Goal: Transaction & Acquisition: Purchase product/service

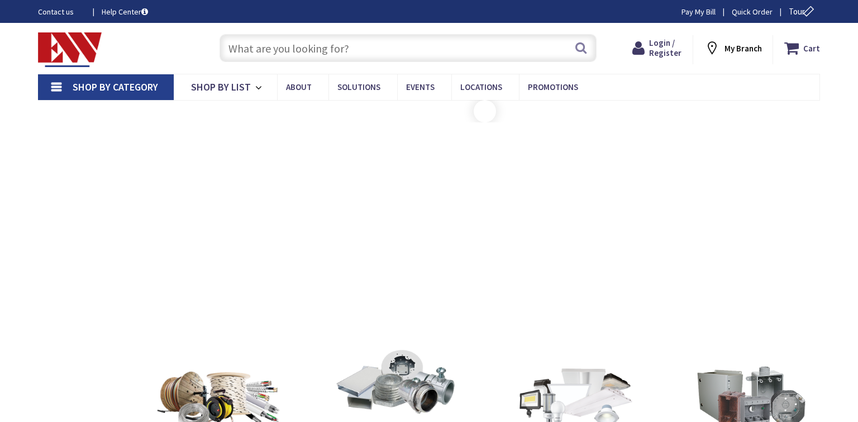
click at [345, 40] on input "text" at bounding box center [407, 48] width 377 height 28
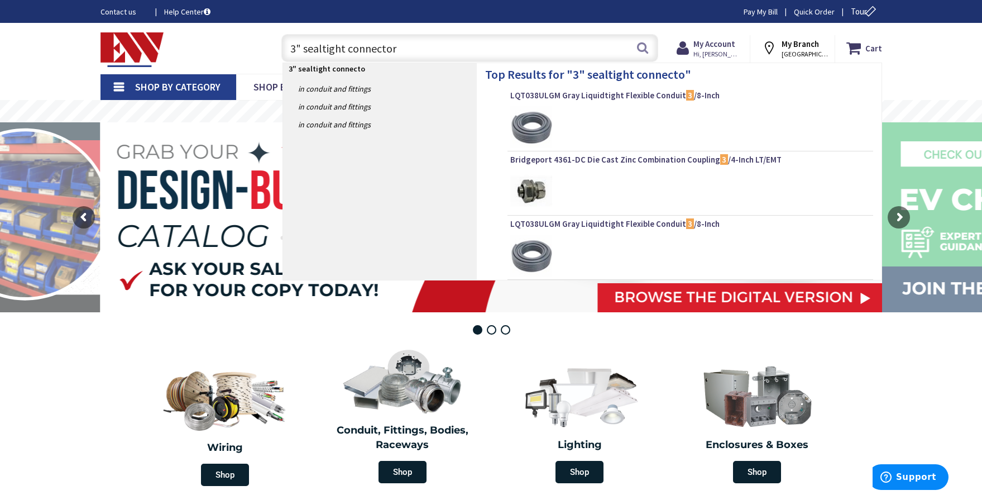
type input "3" sealtight connector"
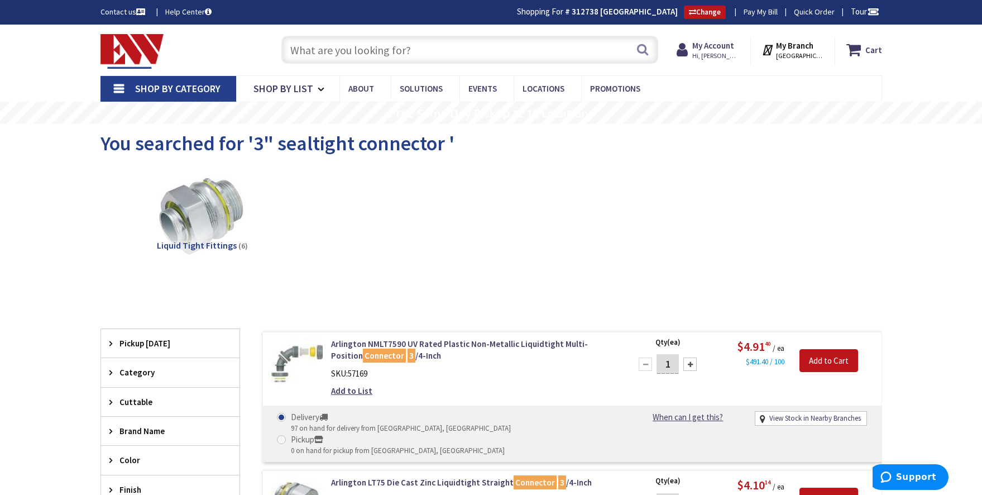
click at [400, 39] on input "text" at bounding box center [469, 50] width 377 height 28
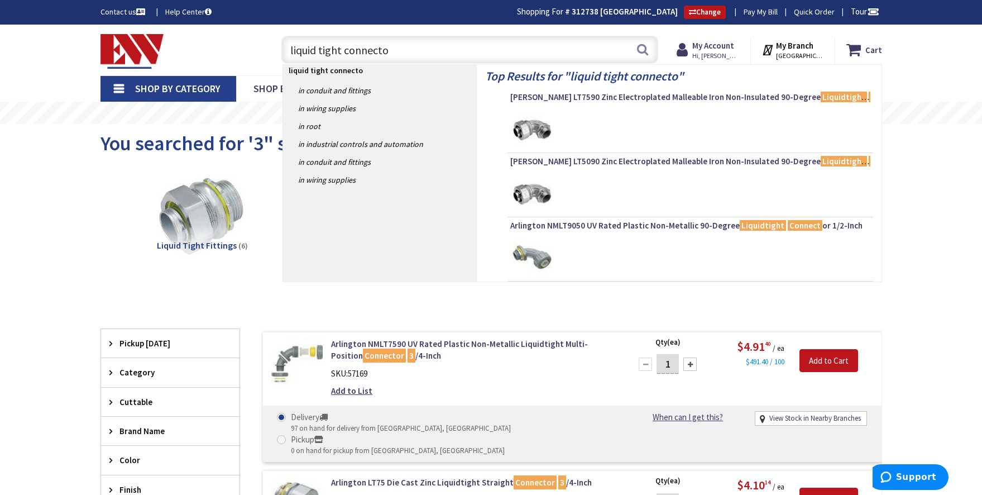
type input "liquid tight connector"
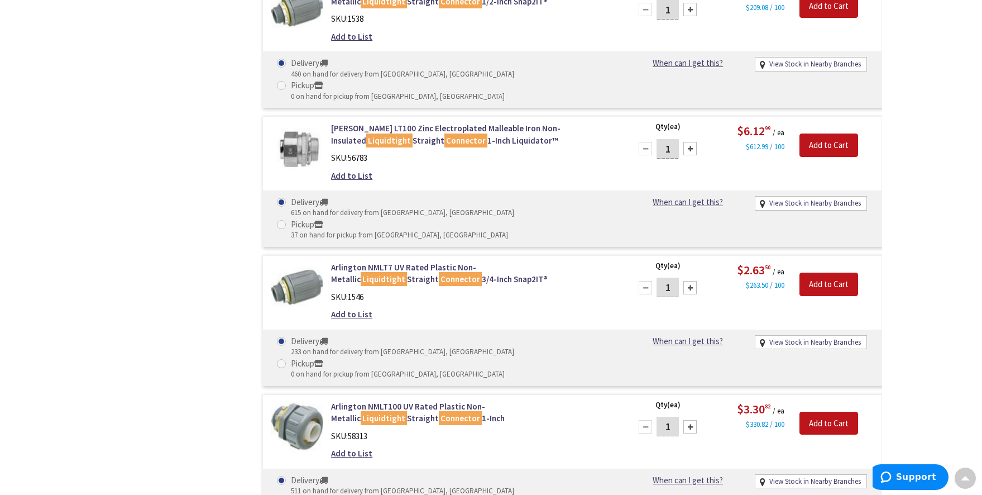
scroll to position [6833, 0]
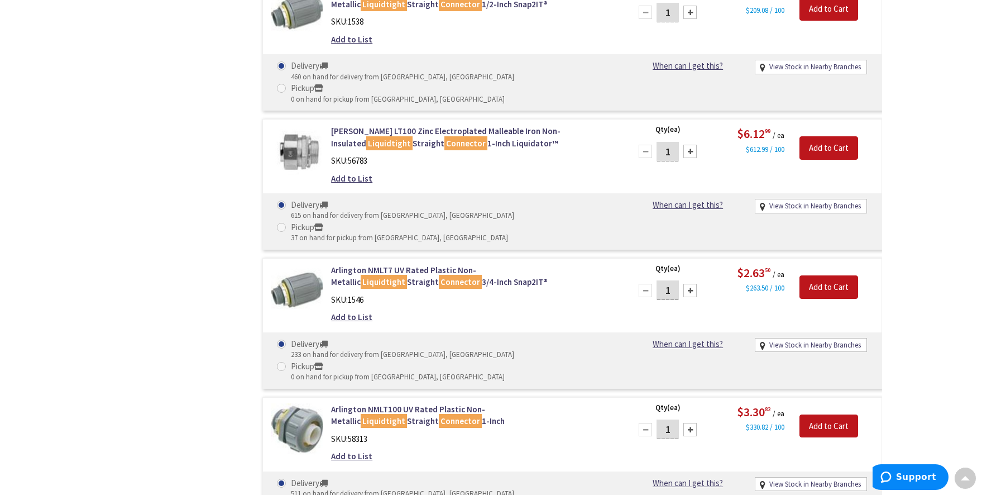
type input "3"
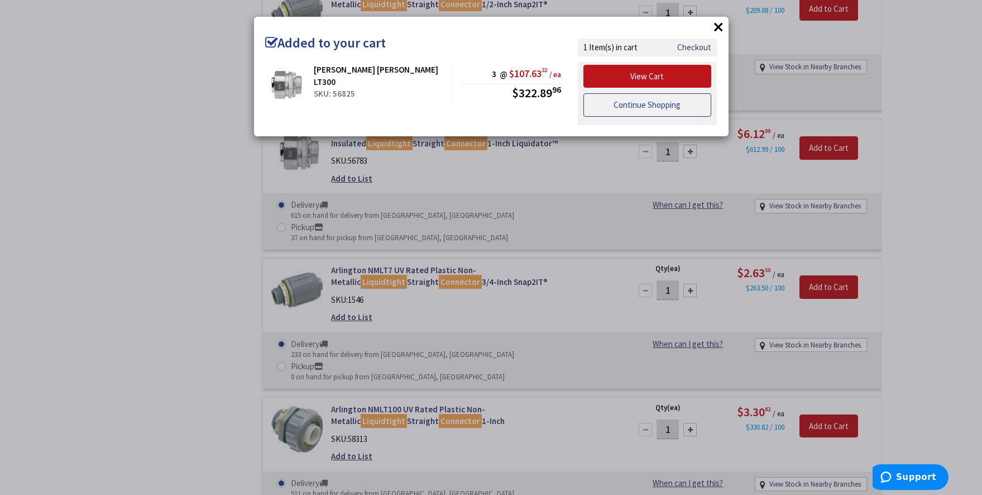
click at [604, 109] on link "Continue Shopping" at bounding box center [647, 104] width 128 height 23
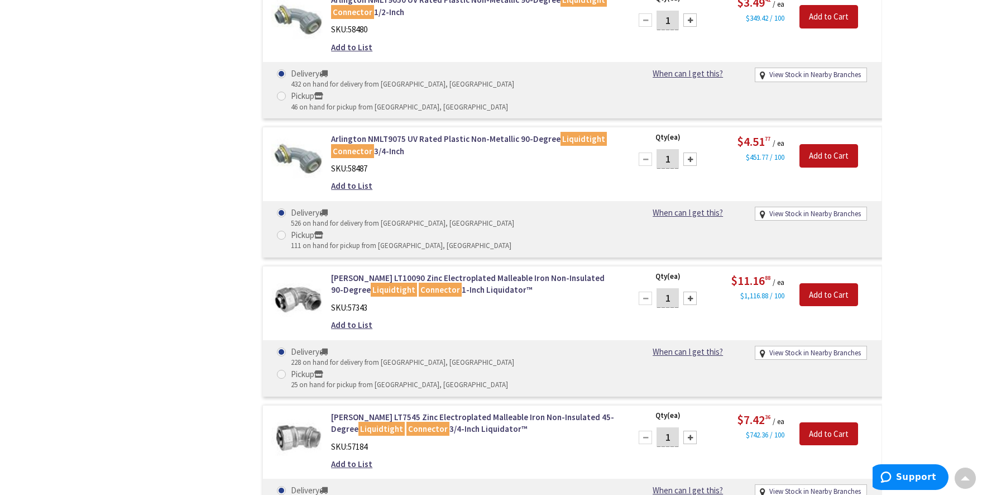
scroll to position [0, 0]
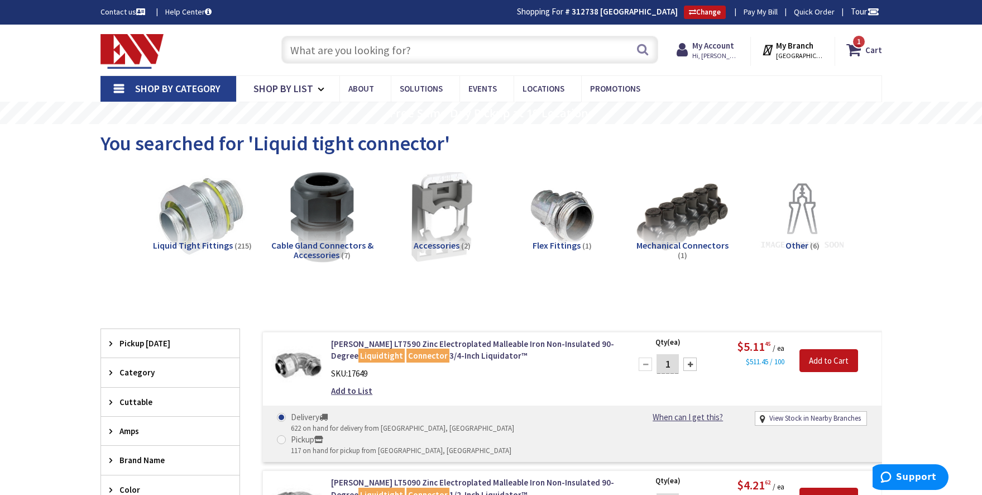
click at [405, 58] on input "text" at bounding box center [469, 50] width 377 height 28
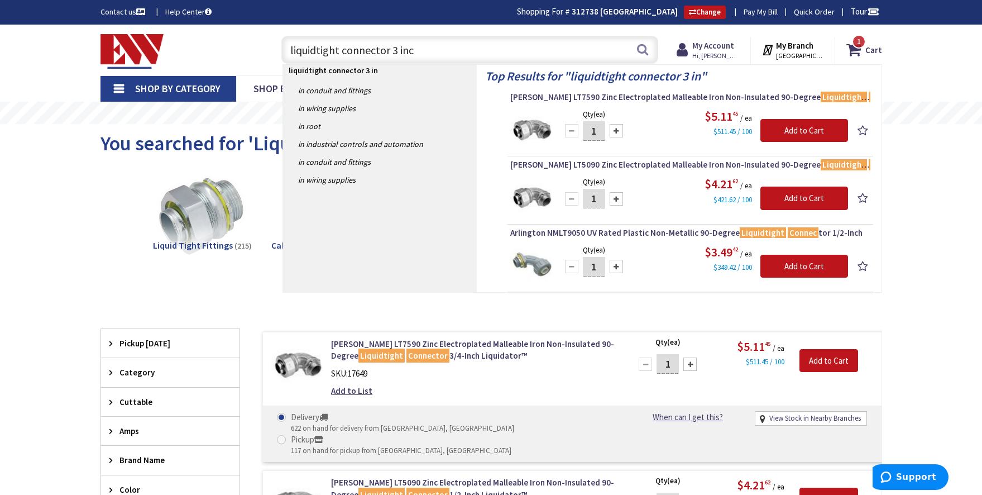
type input "liquidtight connector 3 inch"
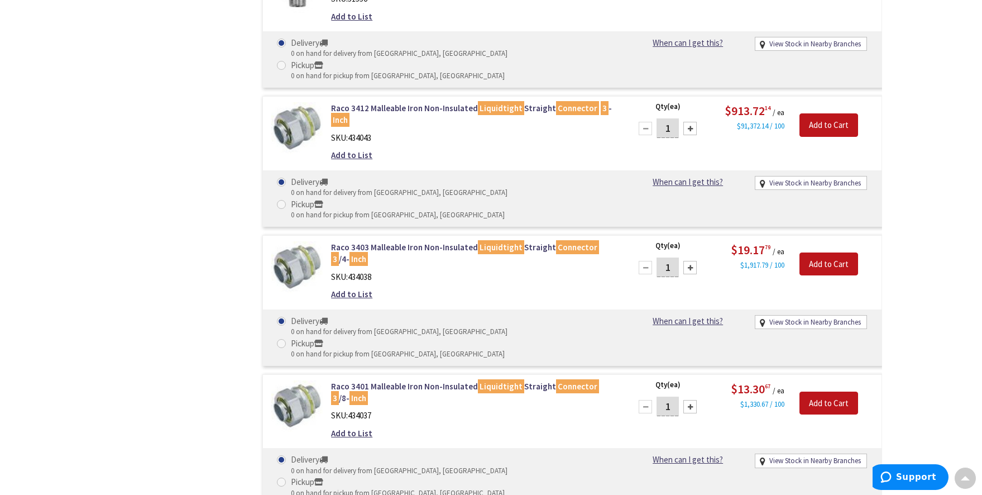
scroll to position [6731, 0]
